Goal: Find specific page/section: Find specific page/section

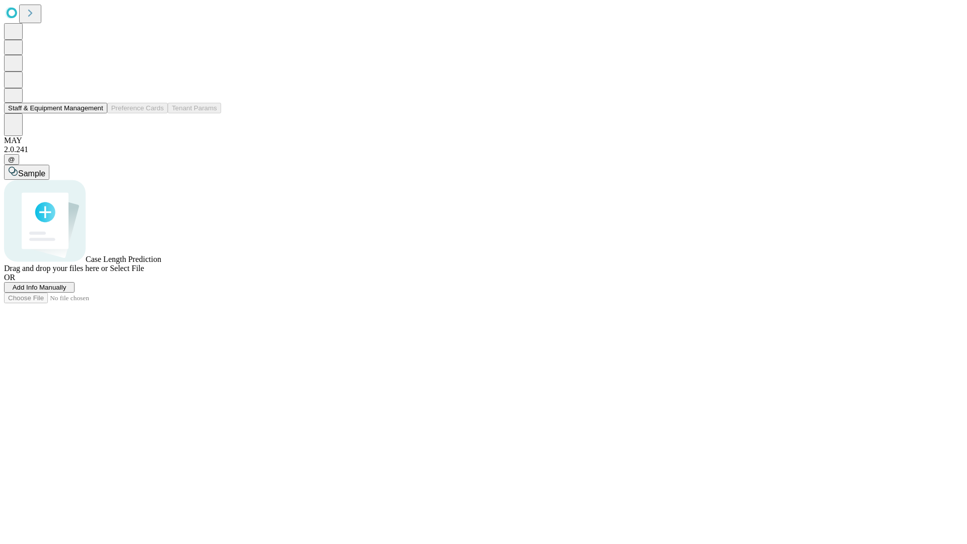
click at [96, 113] on button "Staff & Equipment Management" at bounding box center [55, 108] width 103 height 11
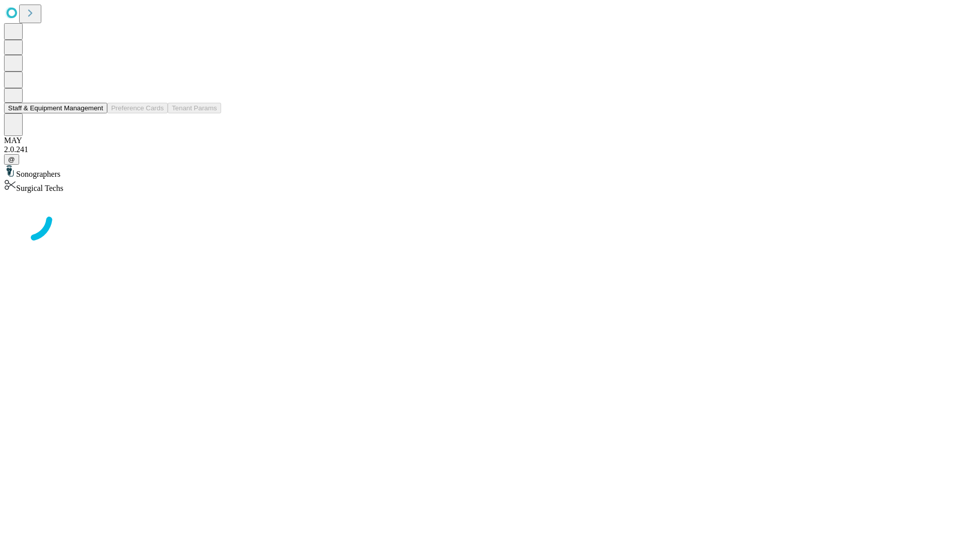
click at [96, 113] on button "Staff & Equipment Management" at bounding box center [55, 108] width 103 height 11
